Goal: Information Seeking & Learning: Learn about a topic

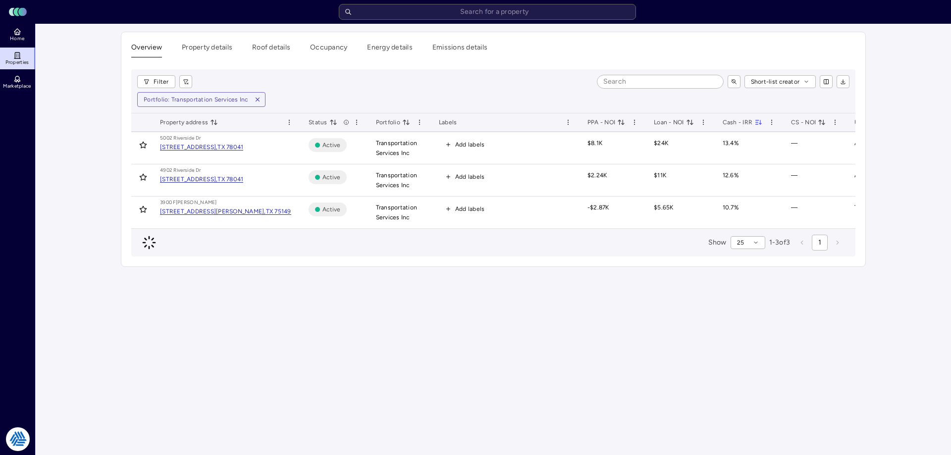
click at [368, 88] on div "Filter Short-list creator Portfolio: Transportation Services Inc" at bounding box center [493, 91] width 724 height 44
click at [337, 83] on div "Short-list creator" at bounding box center [525, 81] width 650 height 13
click at [451, 13] on input "text" at bounding box center [487, 12] width 297 height 16
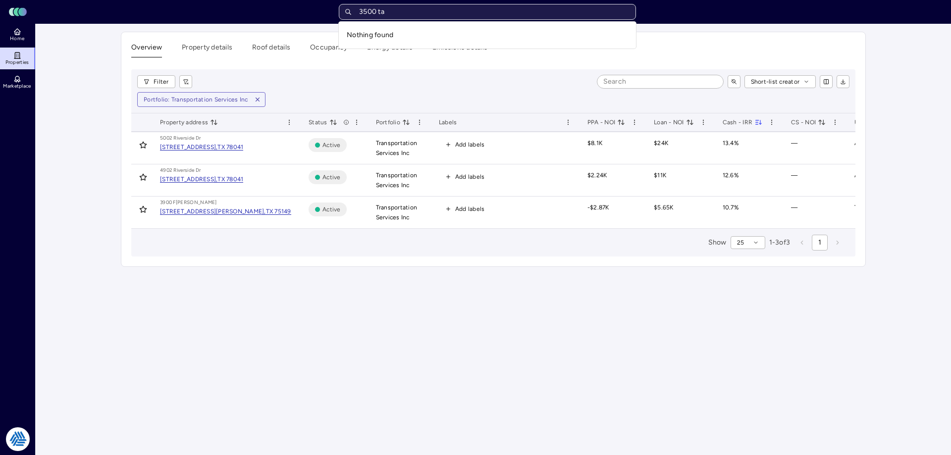
type input "3500 t"
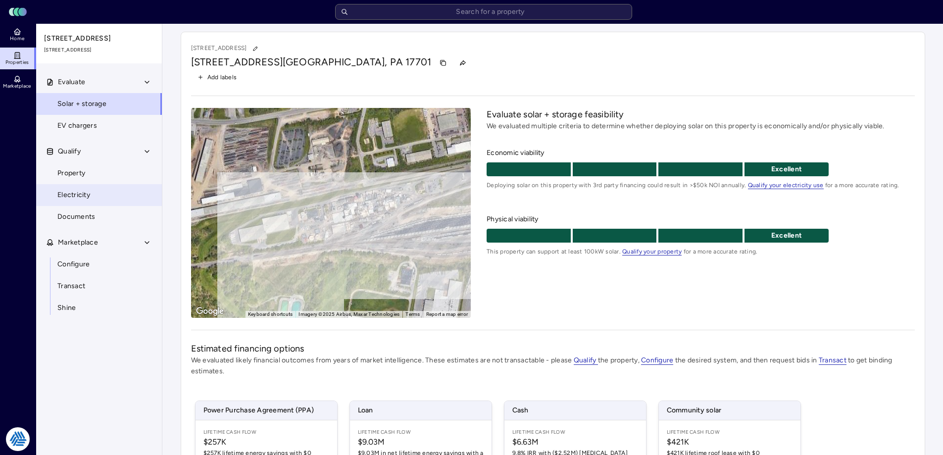
click at [71, 194] on span "Electricity" at bounding box center [73, 195] width 33 height 11
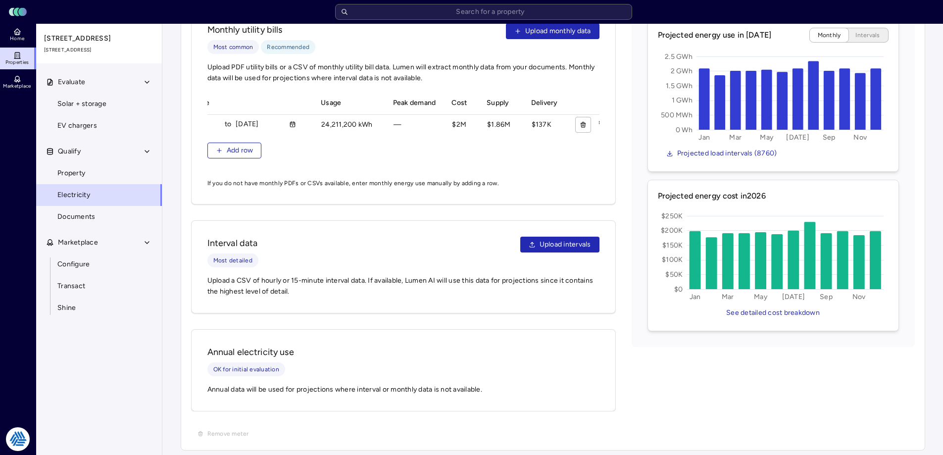
scroll to position [312, 0]
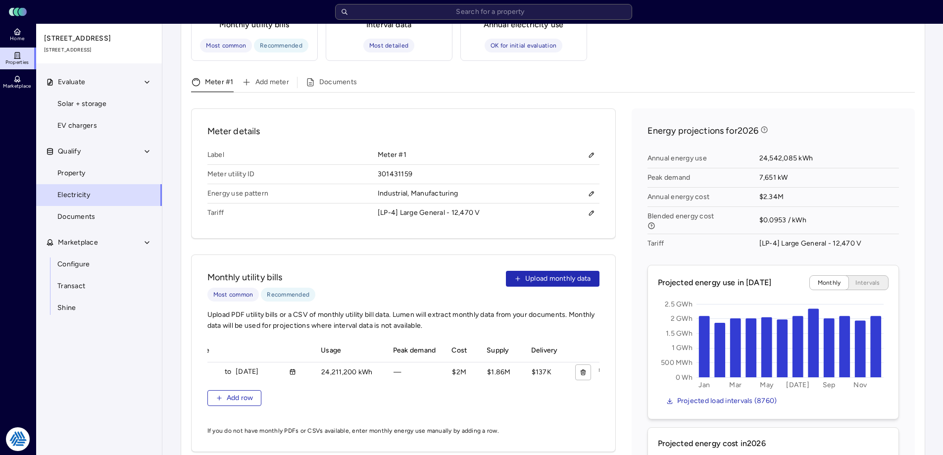
click at [387, 254] on div "Monthly utility bills Most common Recommended Upload monthly data Upload PDF ut…" at bounding box center [403, 353] width 425 height 198
click at [88, 215] on span "Documents" at bounding box center [76, 216] width 38 height 11
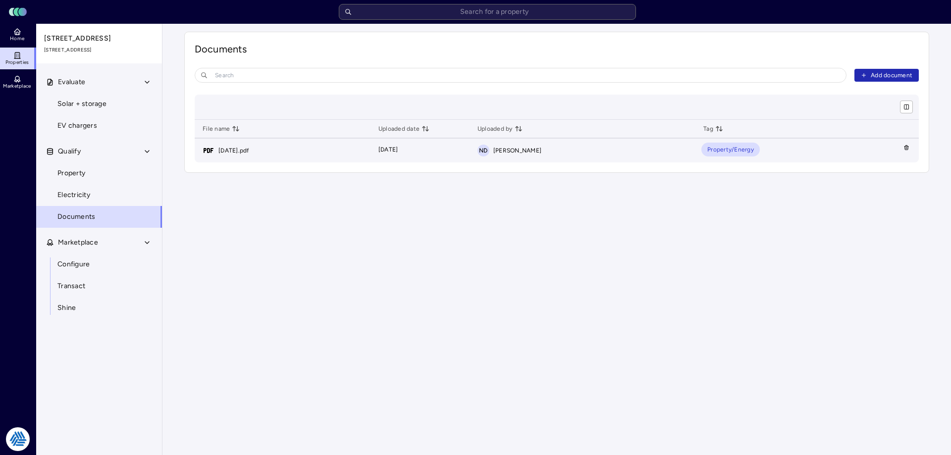
click at [237, 149] on link "[DATE].pdf" at bounding box center [233, 151] width 31 height 10
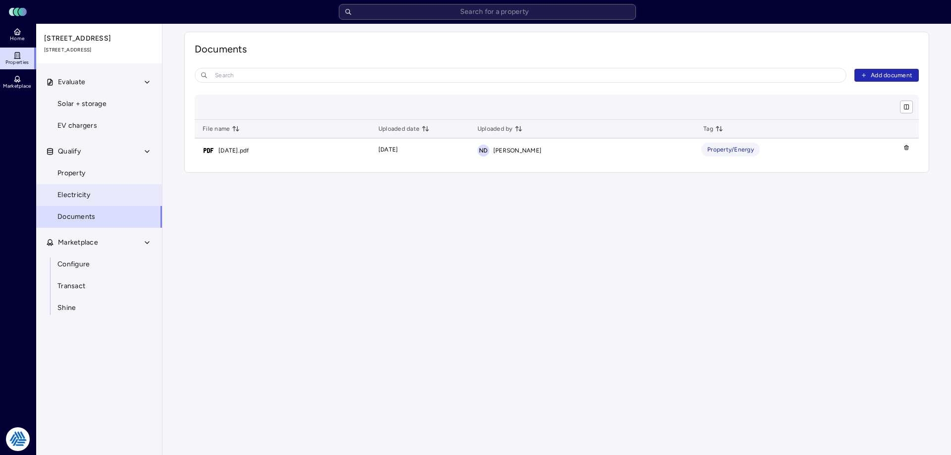
click at [79, 195] on span "Electricity" at bounding box center [73, 195] width 33 height 11
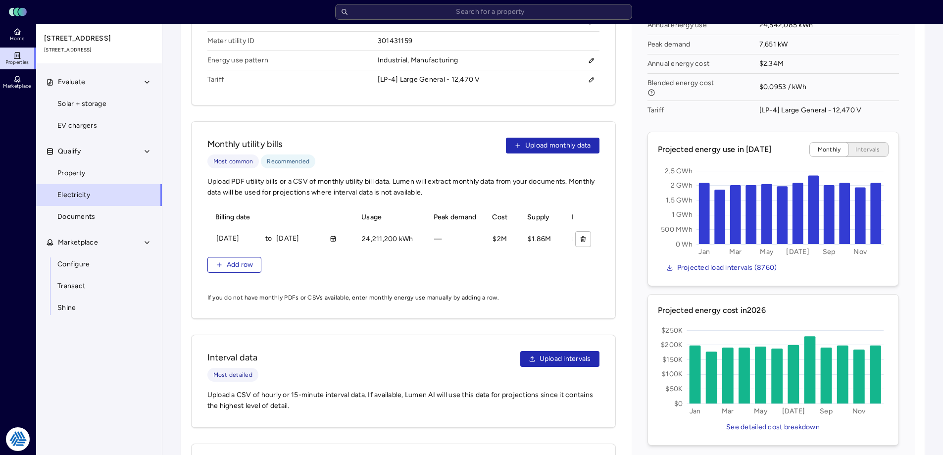
scroll to position [545, 0]
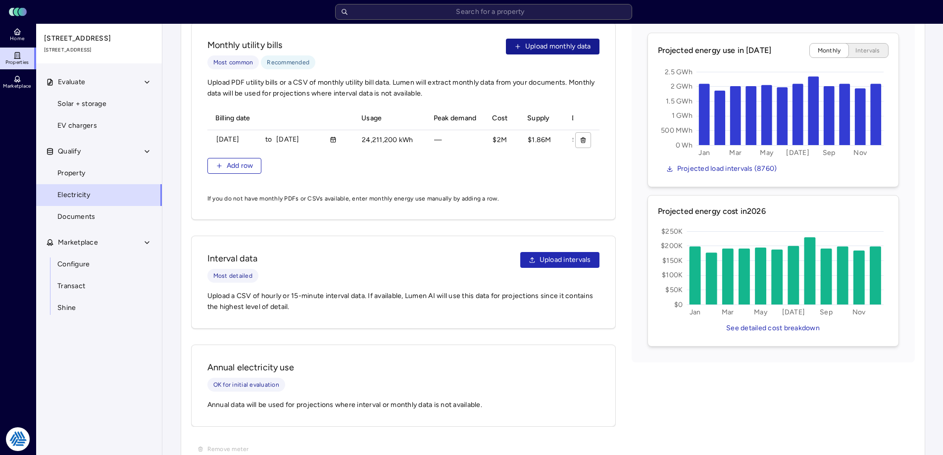
click at [541, 41] on span "Upload monthly data" at bounding box center [558, 46] width 66 height 11
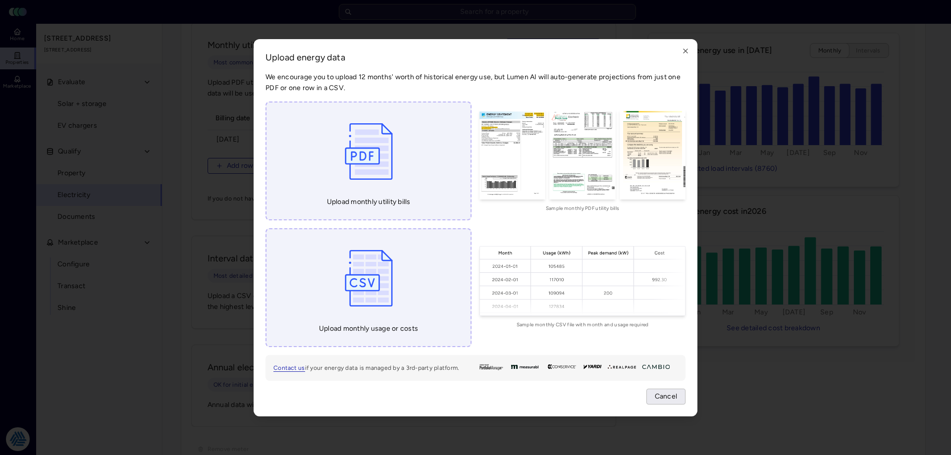
click at [672, 398] on span "Cancel" at bounding box center [666, 396] width 23 height 11
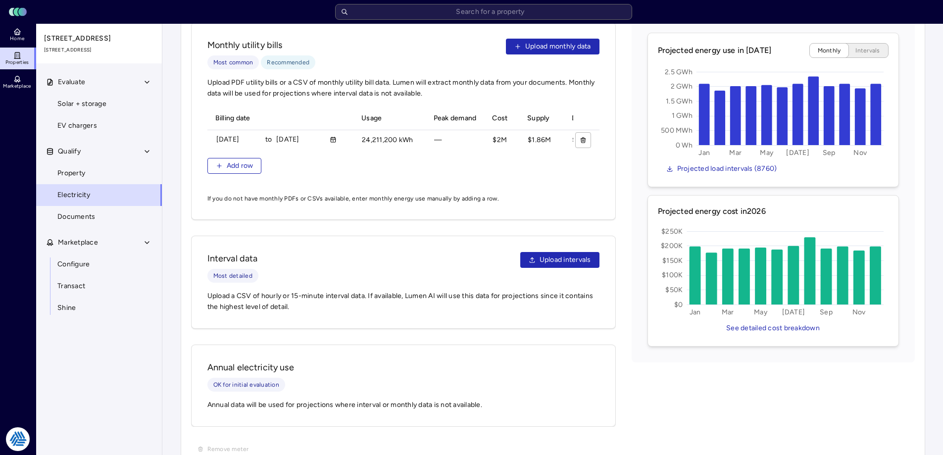
click at [635, 252] on div "Energy projections for 2026 Annual energy use 24,542,085 kWh Peak demand 7,651 …" at bounding box center [773, 119] width 283 height 486
click at [620, 243] on div "Meter details Label Meter #1 Meter utility ID 301431159 Energy use pattern Indu…" at bounding box center [553, 151] width 724 height 551
click at [622, 186] on div "Meter details Label Meter #1 Meter utility ID 301431159 Energy use pattern Indu…" at bounding box center [553, 151] width 724 height 551
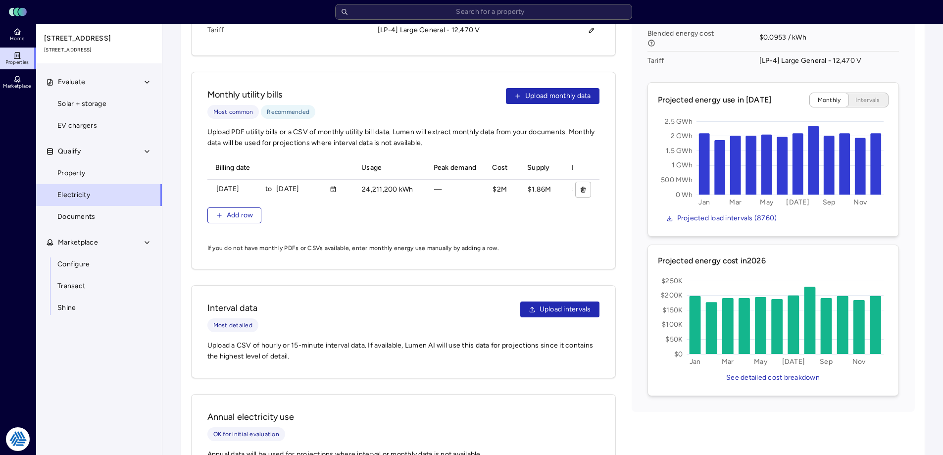
scroll to position [446, 0]
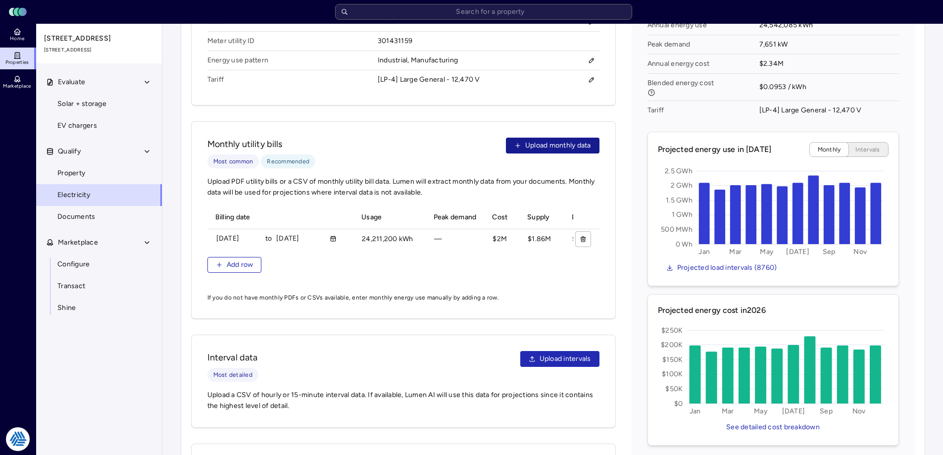
click at [543, 140] on span "Upload monthly data" at bounding box center [558, 145] width 66 height 11
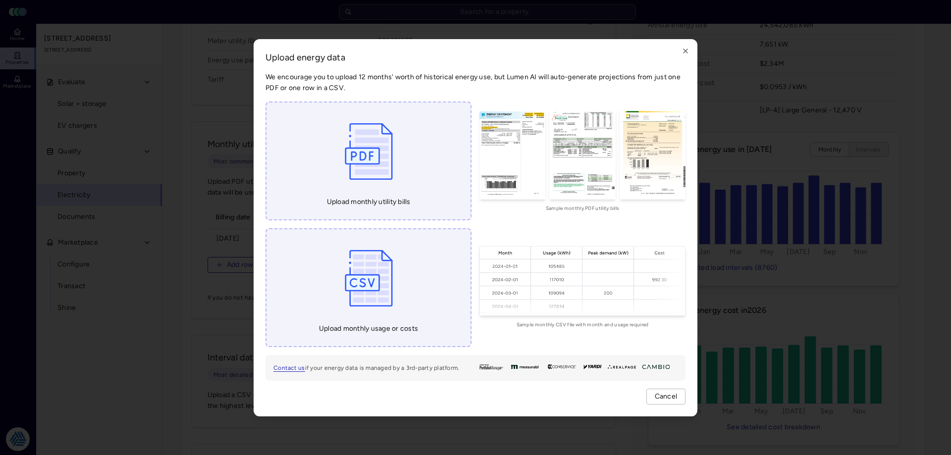
click at [371, 164] on img at bounding box center [369, 151] width 58 height 74
click at [341, 164] on img at bounding box center [369, 151] width 58 height 74
type input "C:\fakepath\[DATE].pdf"
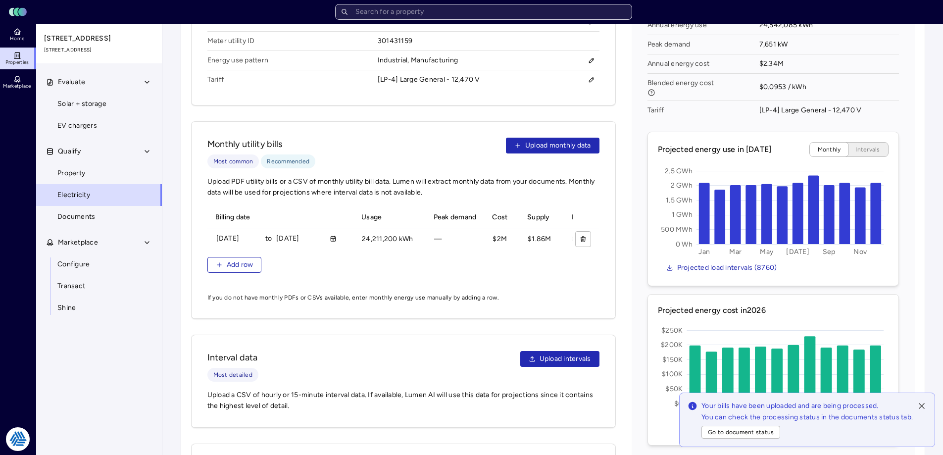
click at [479, 17] on input "text" at bounding box center [483, 12] width 297 height 16
click at [622, 108] on div "Toggle Sidebar Lumen Energy Logo mapleton Home Properties Marketplace Tradition…" at bounding box center [471, 63] width 943 height 1018
click at [923, 405] on icon at bounding box center [921, 406] width 5 height 5
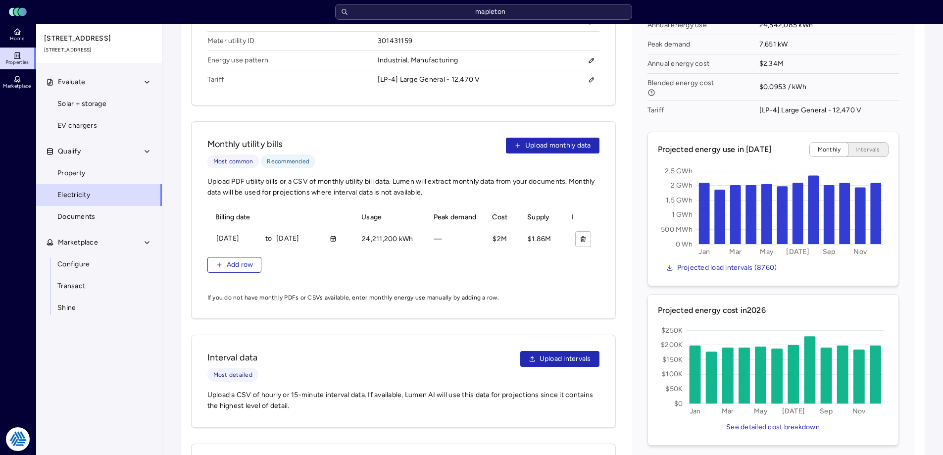
click at [628, 221] on div "Meter details Label Meter #1 Meter utility ID 301431159 Energy use pattern Indu…" at bounding box center [553, 250] width 724 height 551
click at [76, 212] on span "Documents" at bounding box center [76, 216] width 38 height 11
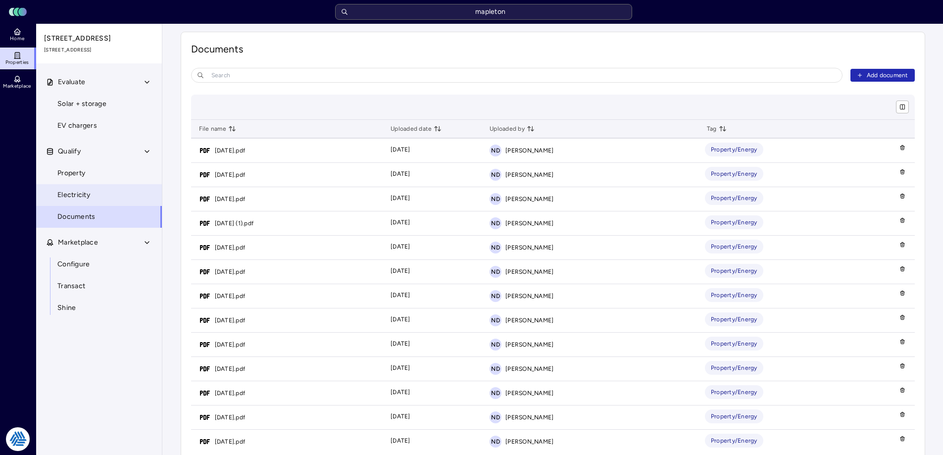
click at [90, 200] on span "Electricity" at bounding box center [73, 195] width 33 height 11
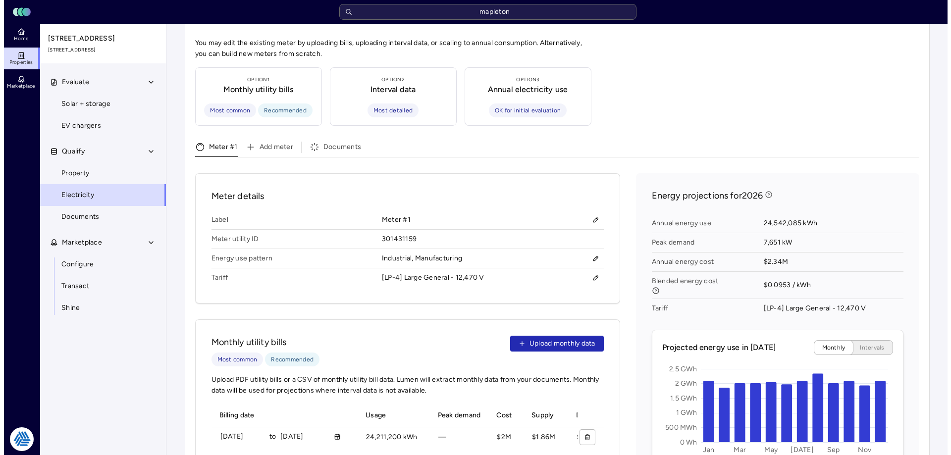
scroll to position [446, 0]
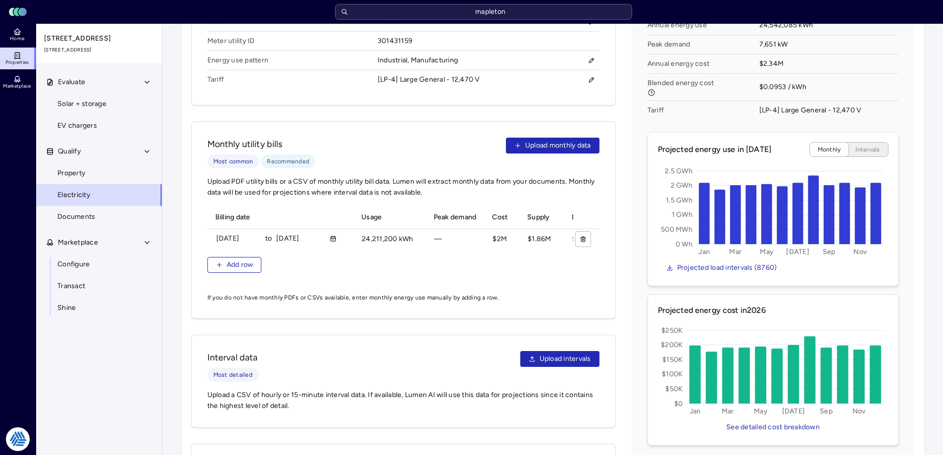
click at [624, 234] on div "Meter details Label Meter #1 Meter utility ID 301431159 Energy use pattern Indu…" at bounding box center [553, 250] width 724 height 551
click at [503, 5] on input "mapleton" at bounding box center [483, 12] width 297 height 16
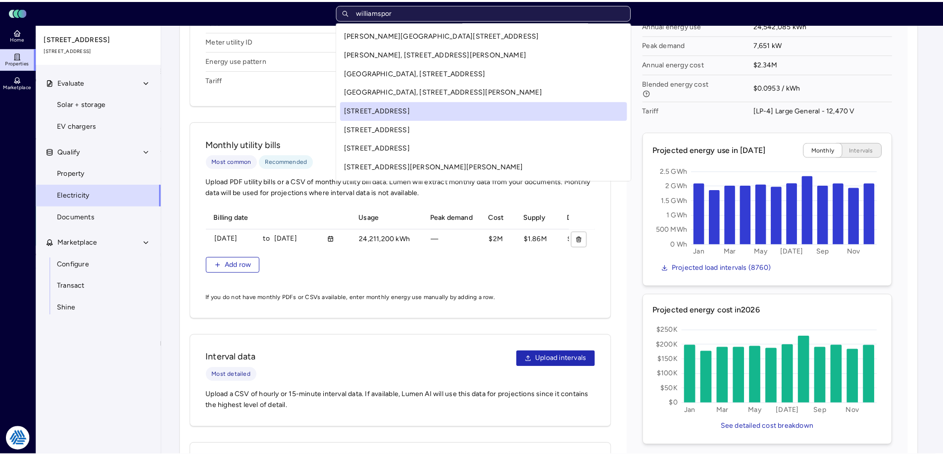
scroll to position [0, 0]
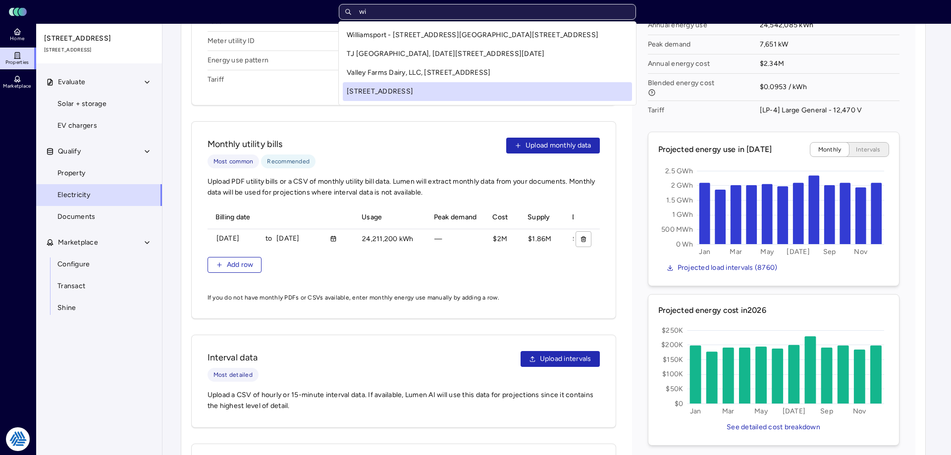
type input "w"
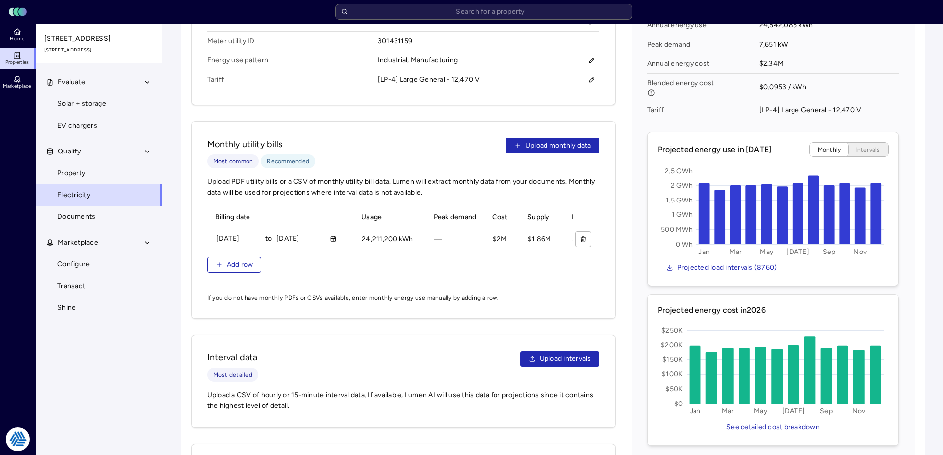
click at [628, 223] on div "Toggle Sidebar Lumen Energy Logo Home Properties Marketplace Tradition Energy […" at bounding box center [471, 63] width 943 height 1018
click at [628, 223] on div "Meter details Label Meter #1 Meter utility ID 301431159 Energy use pattern Indu…" at bounding box center [553, 250] width 724 height 551
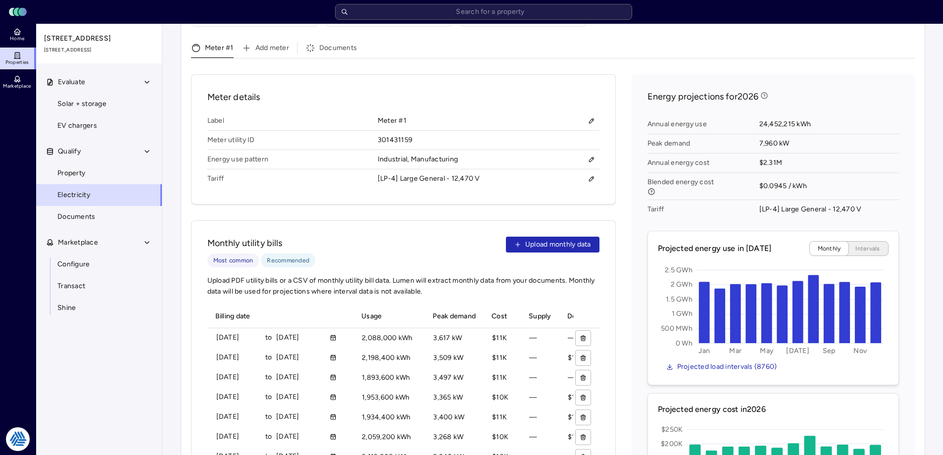
scroll to position [248, 0]
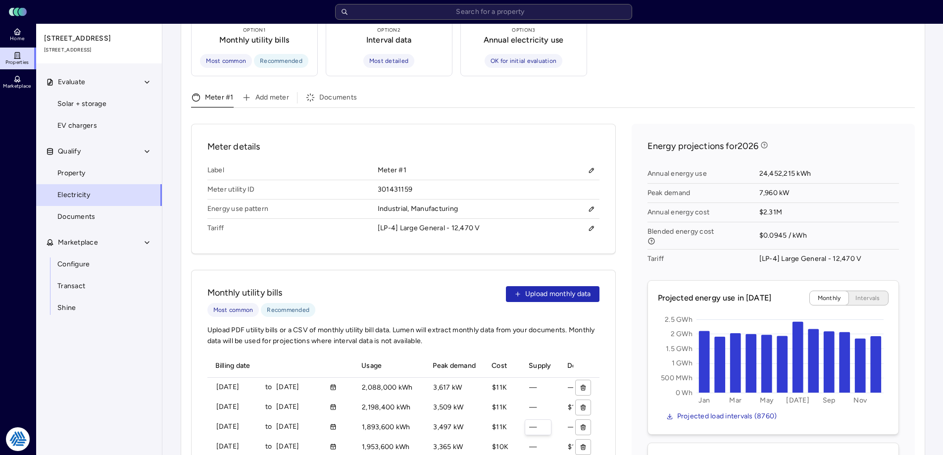
scroll to position [446, 0]
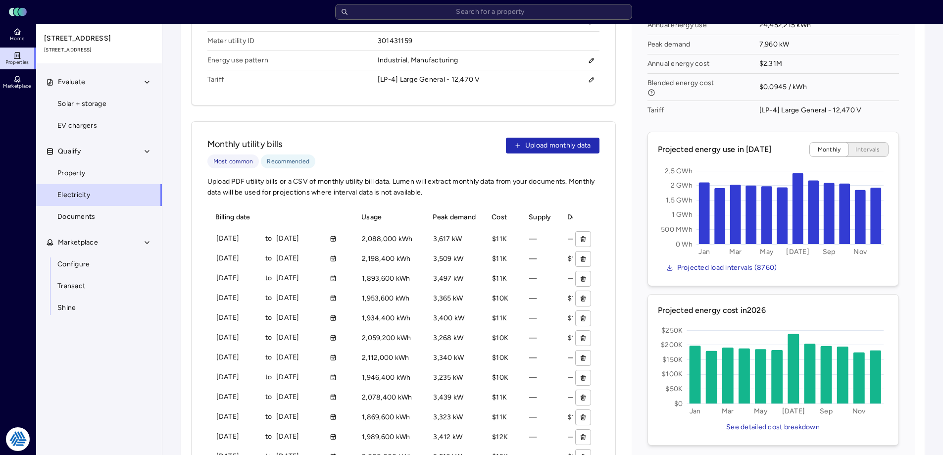
click at [626, 190] on div "Meter details Label Meter #1 Meter utility ID 301431159 Energy use pattern Indu…" at bounding box center [553, 359] width 724 height 768
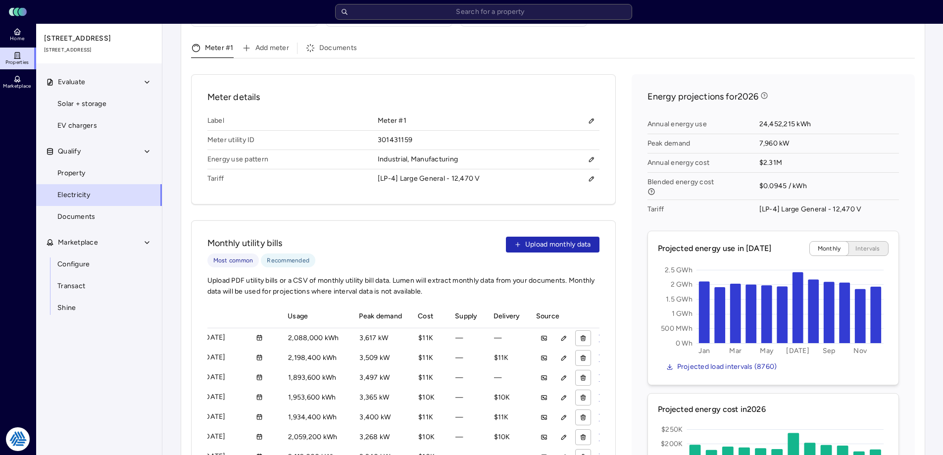
scroll to position [297, 0]
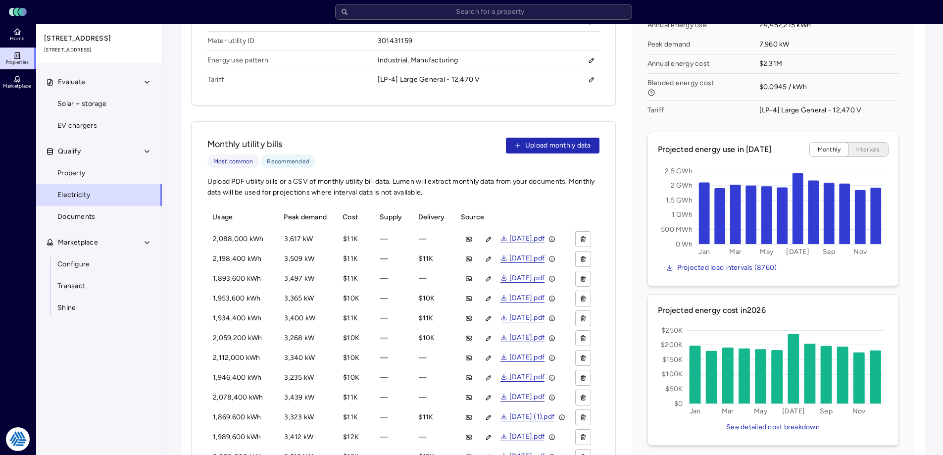
scroll to position [347, 0]
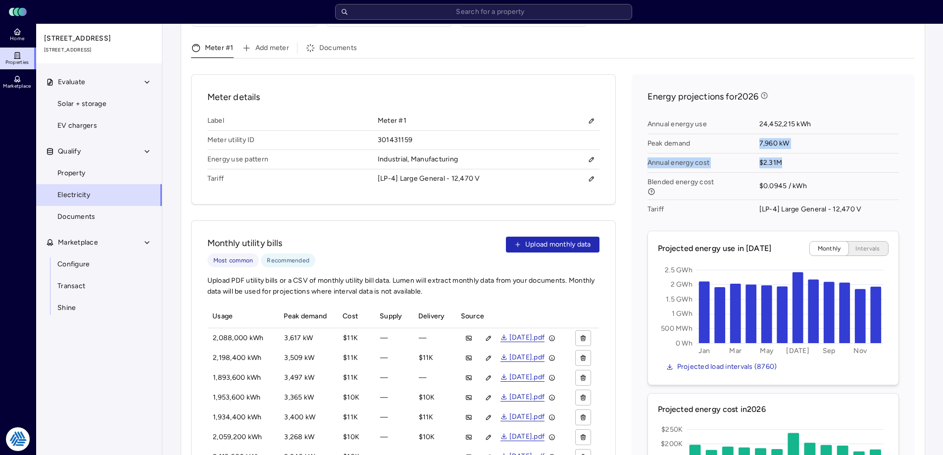
drag, startPoint x: 782, startPoint y: 152, endPoint x: 717, endPoint y: 138, distance: 66.2
click at [717, 138] on div "Annual energy use 24,452,215 kWh Peak demand 7,960 kW Annual energy cost $2.31M…" at bounding box center [774, 167] width 252 height 112
click at [734, 153] on span "Annual energy cost" at bounding box center [704, 162] width 112 height 19
click at [872, 121] on span "24,452,215 kWh" at bounding box center [830, 124] width 140 height 19
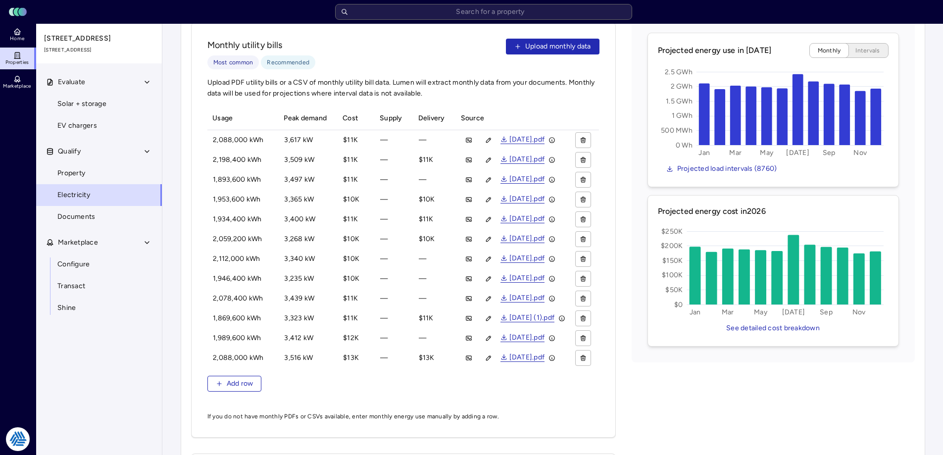
scroll to position [495, 0]
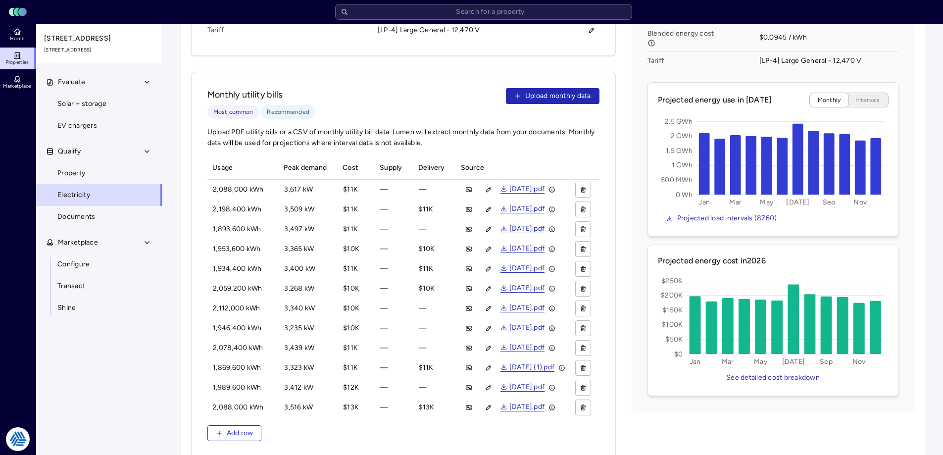
click at [625, 72] on div "Meter details Label Meter #1 Meter utility ID 301431159 Energy use pattern Indu…" at bounding box center [553, 310] width 724 height 768
click at [641, 67] on div "Energy projections for 2026 Annual energy use 24,452,215 kWh Peak demand 7,960 …" at bounding box center [773, 169] width 283 height 486
click at [638, 78] on div "Energy projections for 2026 Annual energy use 24,452,215 kWh Peak demand 7,960 …" at bounding box center [773, 169] width 283 height 486
drag, startPoint x: 654, startPoint y: 61, endPoint x: 681, endPoint y: 46, distance: 31.5
click at [654, 61] on div "Annual energy use 24,452,215 kWh Peak demand 7,960 kW Annual energy cost $2.31M…" at bounding box center [774, 18] width 252 height 112
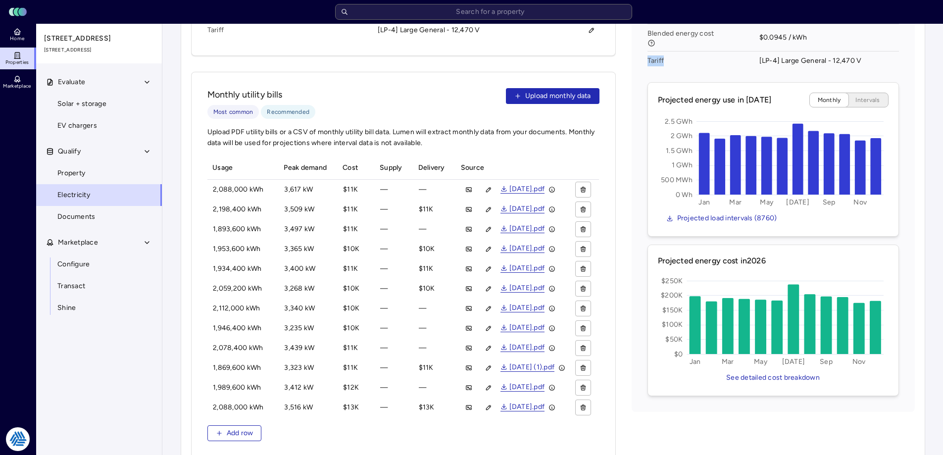
drag, startPoint x: 681, startPoint y: 45, endPoint x: 645, endPoint y: 47, distance: 36.7
click at [645, 47] on div "Energy projections for 2026 Annual energy use 24,452,215 kWh Peak demand 7,960 …" at bounding box center [773, 169] width 283 height 486
drag, startPoint x: 646, startPoint y: 51, endPoint x: 685, endPoint y: 53, distance: 39.2
click at [685, 53] on div "Energy projections for 2026 Annual energy use 24,452,215 kWh Peak demand 7,960 …" at bounding box center [773, 169] width 283 height 486
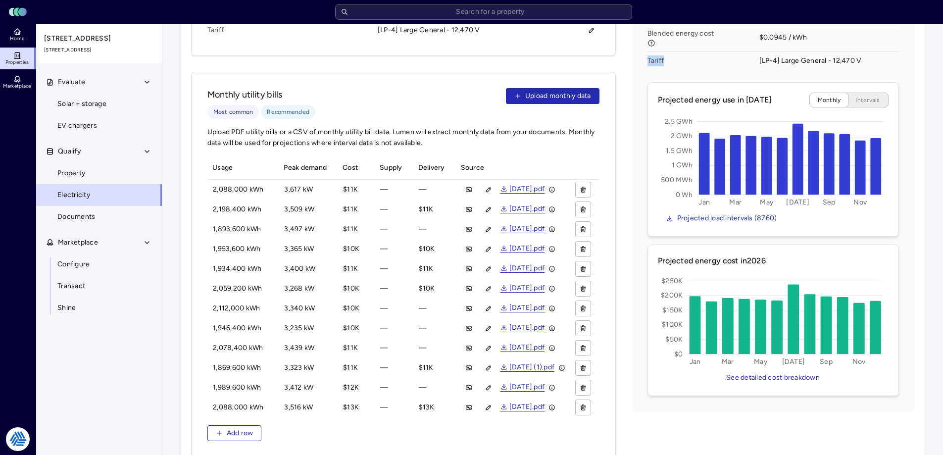
click at [685, 53] on span "Tariff" at bounding box center [704, 60] width 112 height 19
drag, startPoint x: 682, startPoint y: 53, endPoint x: 656, endPoint y: 45, distance: 27.7
click at [656, 51] on span "Tariff" at bounding box center [704, 60] width 112 height 19
drag, startPoint x: 633, startPoint y: 49, endPoint x: 875, endPoint y: 43, distance: 242.7
click at [875, 43] on div "Energy projections for 2026 Annual energy use 24,452,215 kWh Peak demand 7,960 …" at bounding box center [773, 169] width 283 height 486
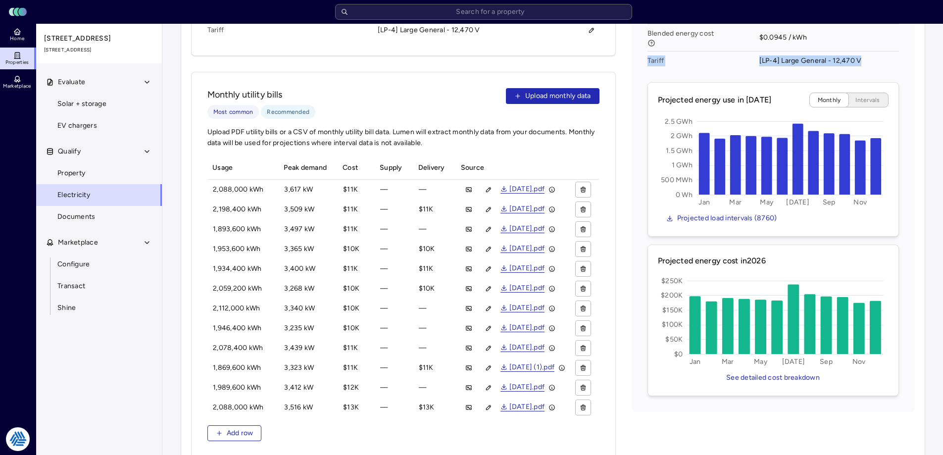
click at [876, 51] on span "[LP-4] Large General - 12,470 V" at bounding box center [830, 60] width 140 height 19
click at [627, 171] on div "Meter details Label Meter #1 Meter utility ID 301431159 Energy use pattern Indu…" at bounding box center [553, 310] width 724 height 768
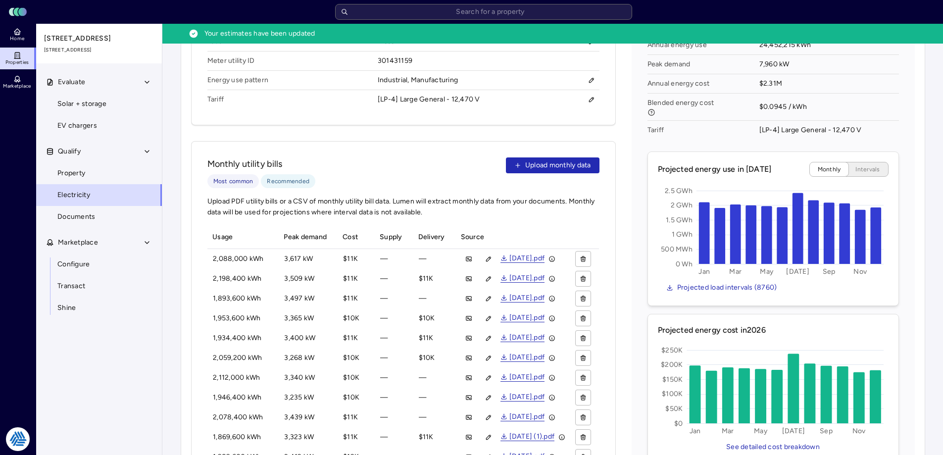
scroll to position [396, 0]
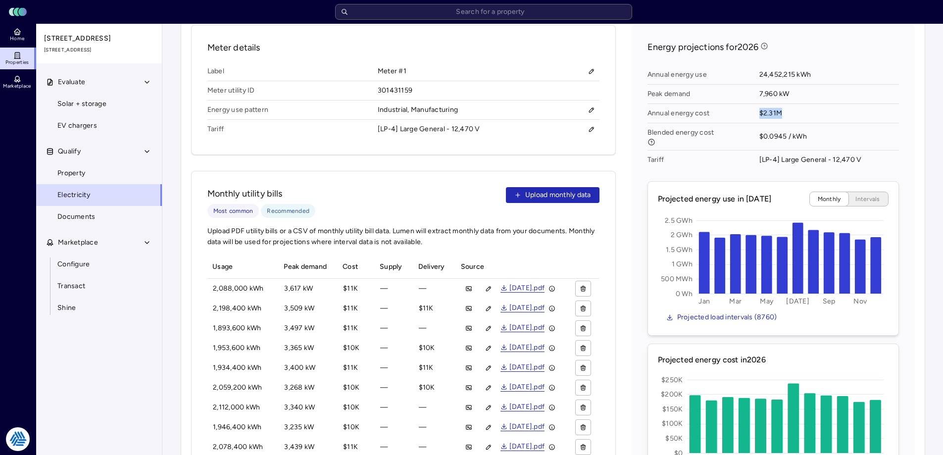
drag, startPoint x: 783, startPoint y: 100, endPoint x: 752, endPoint y: 101, distance: 31.7
click at [752, 101] on div "Annual energy use 24,452,215 kWh Peak demand 7,960 kW Annual energy cost $2.31M…" at bounding box center [774, 117] width 252 height 112
click at [752, 104] on span "Annual energy cost" at bounding box center [704, 113] width 112 height 19
drag, startPoint x: 789, startPoint y: 100, endPoint x: 753, endPoint y: 101, distance: 36.2
click at [753, 101] on div "Annual energy use 24,452,215 kWh Peak demand 7,960 kW Annual energy cost $2.31M…" at bounding box center [774, 117] width 252 height 112
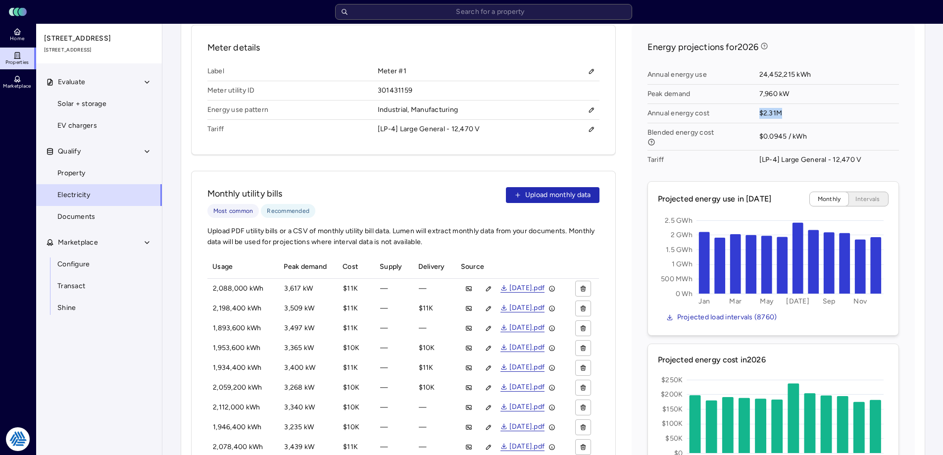
click at [754, 104] on span "Annual energy cost" at bounding box center [704, 113] width 112 height 19
drag, startPoint x: 786, startPoint y: 102, endPoint x: 742, endPoint y: 99, distance: 44.2
click at [742, 99] on div "Annual energy use 24,452,215 kWh Peak demand 7,960 kW Annual energy cost $2.31M…" at bounding box center [774, 117] width 252 height 112
click at [742, 104] on span "Annual energy cost" at bounding box center [704, 113] width 112 height 19
drag, startPoint x: 811, startPoint y: 122, endPoint x: 748, endPoint y: 124, distance: 63.9
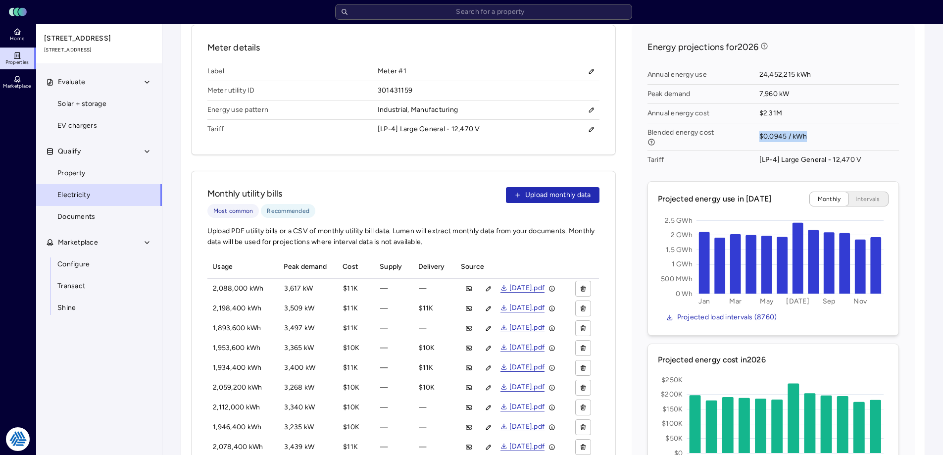
click at [748, 124] on div "Annual energy use 24,452,215 kWh Peak demand 7,960 kW Annual energy cost $2.31M…" at bounding box center [774, 117] width 252 height 112
click at [748, 124] on span "Blended energy cost" at bounding box center [704, 136] width 112 height 27
click at [625, 232] on div "Meter details Label Meter #1 Meter utility ID 301431159 Energy use pattern Indu…" at bounding box center [553, 409] width 724 height 768
drag, startPoint x: 808, startPoint y: 125, endPoint x: 747, endPoint y: 121, distance: 61.1
click at [747, 121] on div "Annual energy use 24,452,215 kWh Peak demand 7,960 kW Annual energy cost $2.31M…" at bounding box center [774, 117] width 252 height 112
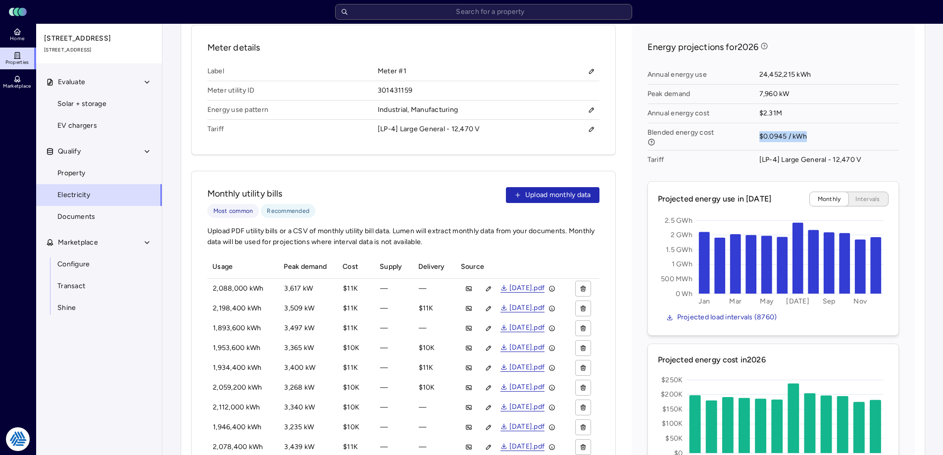
click at [768, 123] on span "$0.0945 / kWh" at bounding box center [830, 136] width 140 height 27
drag, startPoint x: 807, startPoint y: 125, endPoint x: 769, endPoint y: 125, distance: 38.1
click at [769, 125] on span "$0.0945 / kWh" at bounding box center [830, 136] width 140 height 27
drag, startPoint x: 767, startPoint y: 99, endPoint x: 760, endPoint y: 99, distance: 6.9
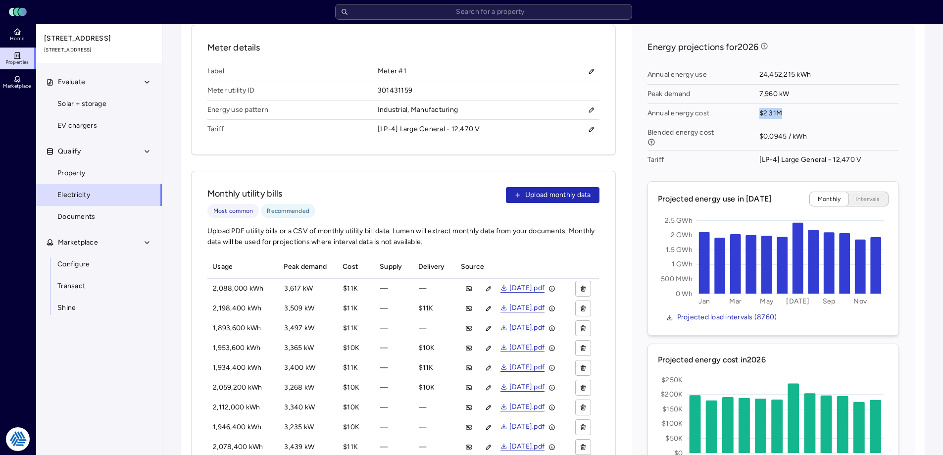
click at [760, 104] on span "$2.31M" at bounding box center [830, 113] width 140 height 19
click at [633, 102] on div "Energy projections for 2026 Annual energy use 24,452,215 kWh Peak demand 7,960 …" at bounding box center [773, 268] width 283 height 486
click at [171, 126] on div "Your estimates have been updated Electricity Step 1: Confirm utility details Ut…" at bounding box center [552, 234] width 781 height 1213
click at [190, 147] on div "Electricity Step 1: Confirm utility details Utility provider PPL Electric Utili…" at bounding box center [553, 234] width 745 height 1197
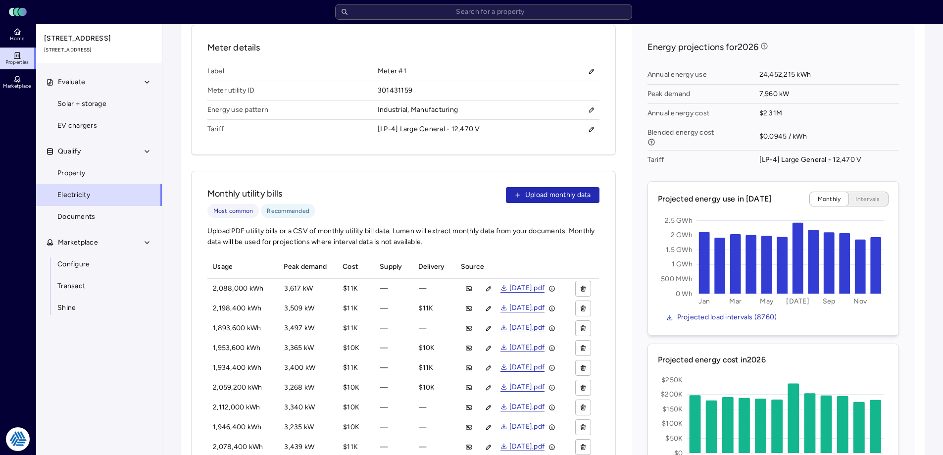
click at [190, 147] on div "Electricity Step 1: Confirm utility details Utility provider PPL Electric Utili…" at bounding box center [553, 234] width 745 height 1197
click at [626, 46] on div "Meter details Label Meter #1 Meter utility ID 301431159 Energy use pattern Indu…" at bounding box center [553, 409] width 724 height 768
click at [621, 39] on div "Meter details Label Meter #1 Meter utility ID 301431159 Energy use pattern Indu…" at bounding box center [553, 409] width 724 height 768
click at [182, 317] on div "Electricity Step 1: Confirm utility details Utility provider PPL Electric Utili…" at bounding box center [553, 234] width 745 height 1197
